Goal: Information Seeking & Learning: Find specific fact

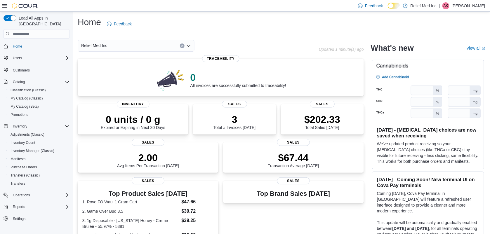
click at [315, 15] on div "Home Feedback Relief Med Inc Updated 1 minute(s) ago 0 All invoices are success…" at bounding box center [281, 198] width 417 height 373
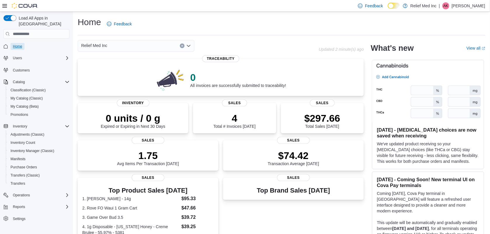
click at [19, 44] on span "Home" at bounding box center [17, 46] width 9 height 5
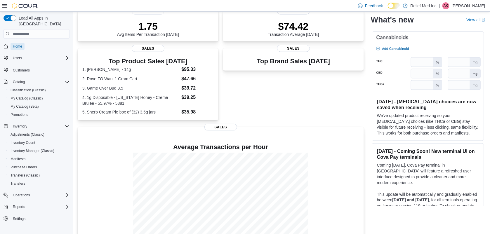
scroll to position [145, 0]
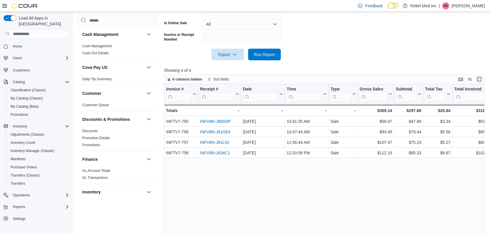
scroll to position [162, 0]
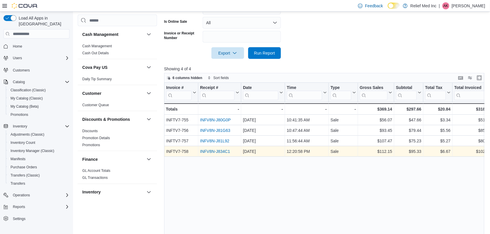
click at [216, 152] on link "INFV8N-J834C1" at bounding box center [215, 151] width 30 height 5
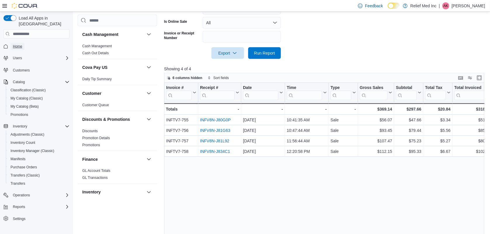
click at [22, 44] on span "Home" at bounding box center [17, 46] width 9 height 5
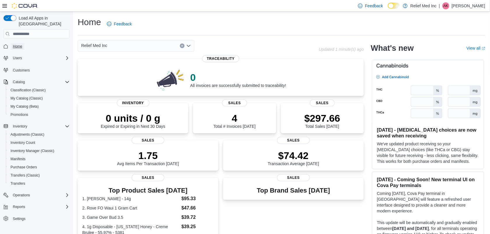
click at [17, 44] on span "Home" at bounding box center [17, 46] width 9 height 5
click at [21, 44] on span "Home" at bounding box center [17, 46] width 9 height 5
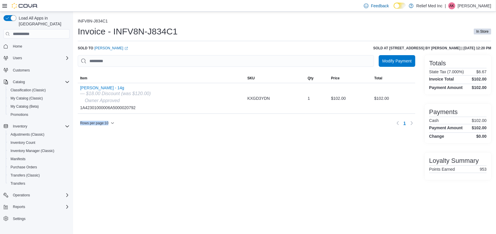
drag, startPoint x: 0, startPoint y: 0, endPoint x: 96, endPoint y: 126, distance: 158.0
click at [96, 126] on div "Modify Payment Sorting MemoryTable from EuiInMemoryTable; Page 1 of 1. Item SKU…" at bounding box center [246, 117] width 337 height 125
drag, startPoint x: 96, startPoint y: 126, endPoint x: 188, endPoint y: 151, distance: 96.1
click at [188, 151] on div "Modify Payment Sorting MemoryTable from EuiInMemoryTable; Page 1 of 1. Item SKU…" at bounding box center [246, 117] width 337 height 125
click at [116, 48] on link "Rayford Shelton (opens in a new tab or window)" at bounding box center [111, 48] width 34 height 5
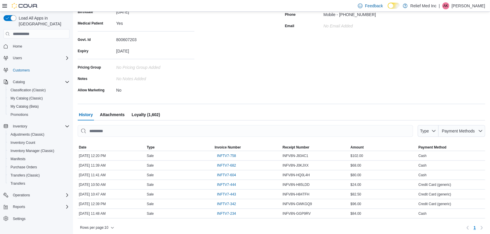
scroll to position [102, 0]
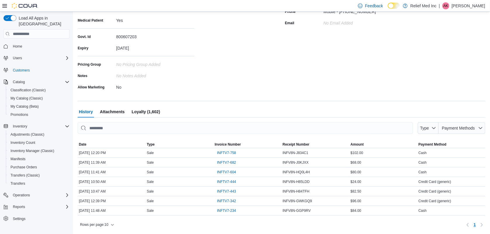
click at [351, 43] on div "Address 5364 HWY 7, MICHIGAN CTY, Mississippi, United States, 38647, Shipping A…" at bounding box center [385, 37] width 200 height 110
click at [360, 53] on div "Address 5364 HWY 7, MICHIGAN CTY, Mississippi, United States, 38647, Shipping A…" at bounding box center [385, 37] width 200 height 110
click at [298, 62] on div "Address 5364 HWY 7, MICHIGAN CTY, Mississippi, United States, 38647, Shipping A…" at bounding box center [385, 37] width 200 height 110
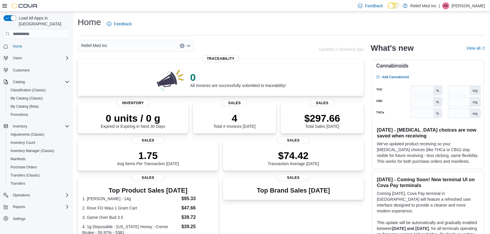
click at [274, 17] on div "Home Feedback" at bounding box center [282, 23] width 408 height 15
click at [276, 25] on div "Home Feedback" at bounding box center [282, 23] width 408 height 15
click at [290, 15] on div "Home Feedback Relief Med Inc Updated 2 minute(s) ago 0 All invoices are success…" at bounding box center [281, 196] width 417 height 368
